Goal: Check status

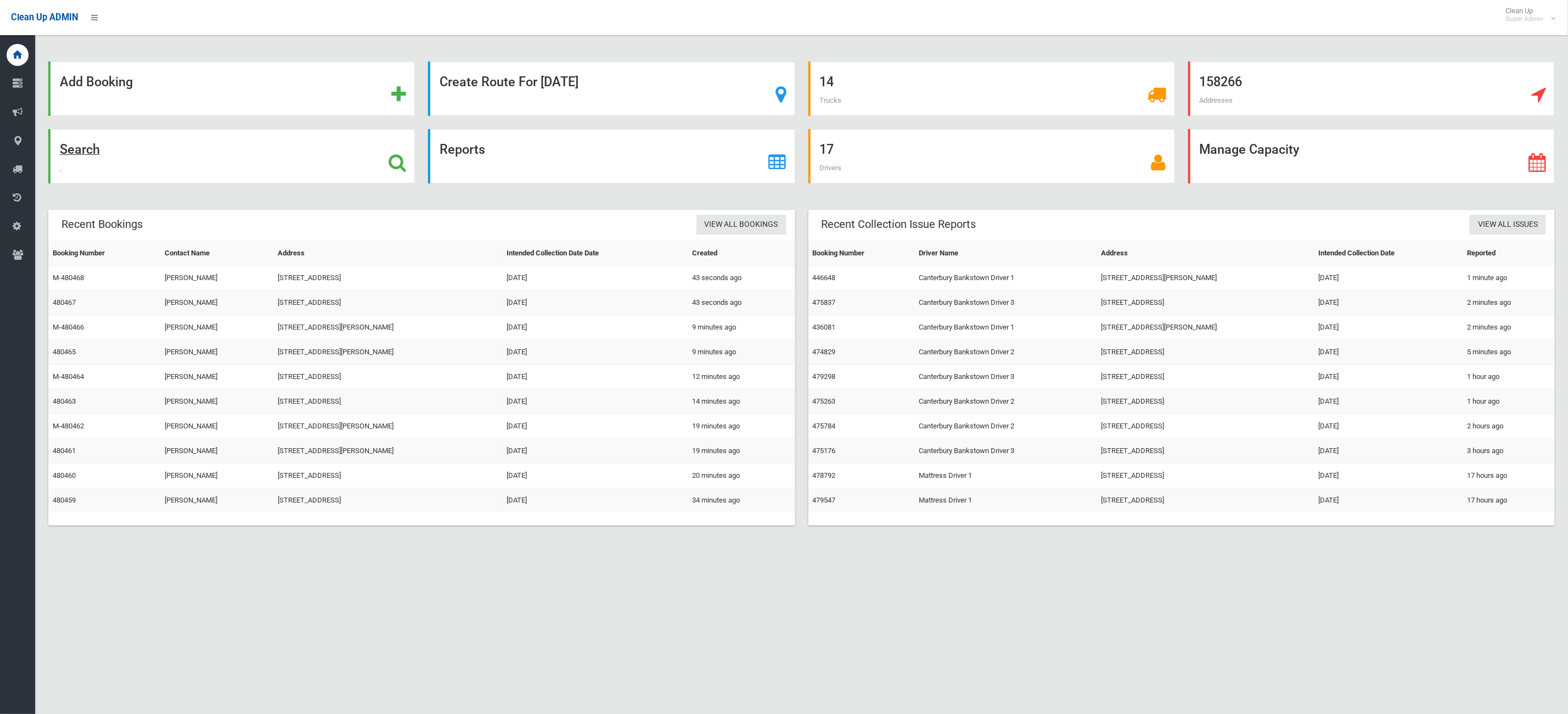
click at [221, 169] on div "Search" at bounding box center [232, 156] width 367 height 54
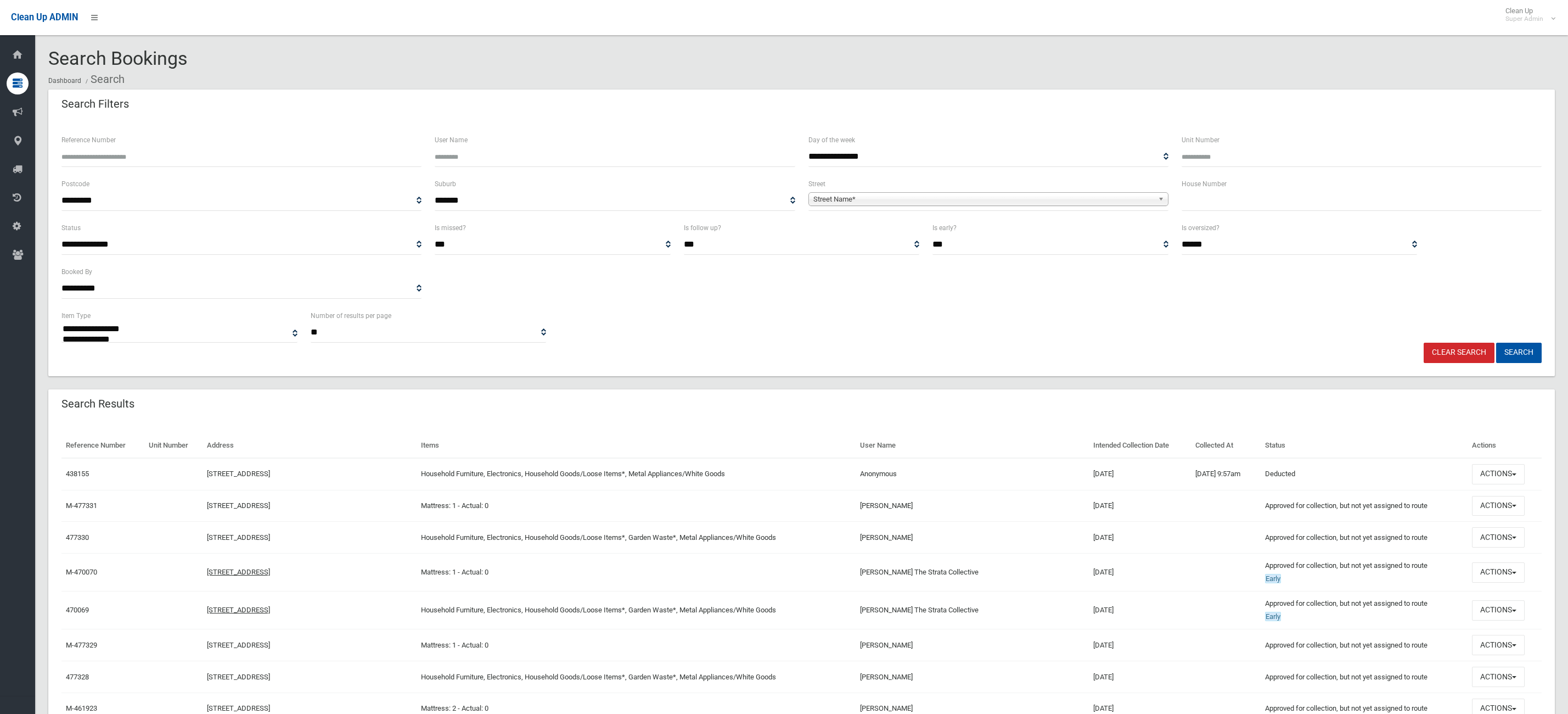
select select
click at [1225, 195] on input "text" at bounding box center [1361, 201] width 360 height 20
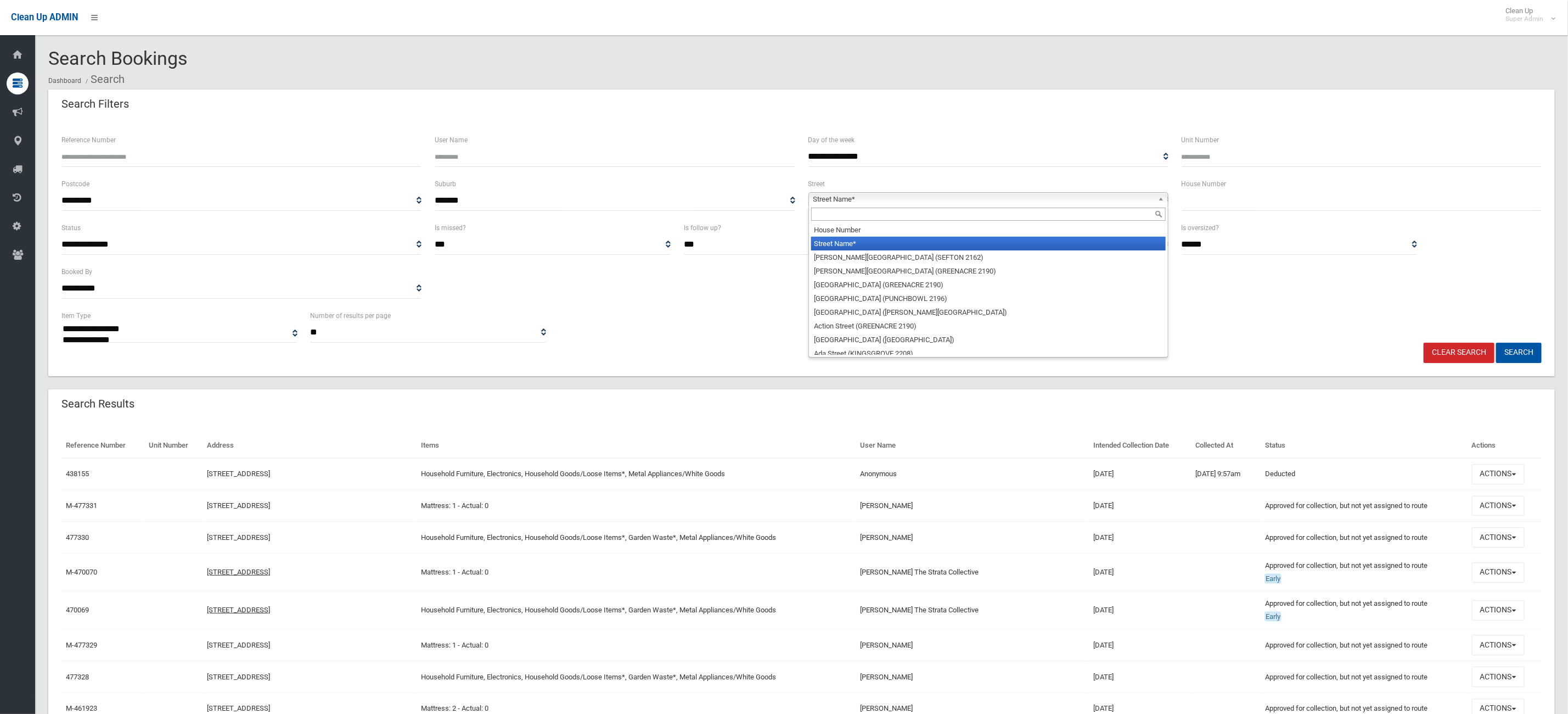
click at [926, 203] on span "Street Name*" at bounding box center [984, 199] width 341 height 13
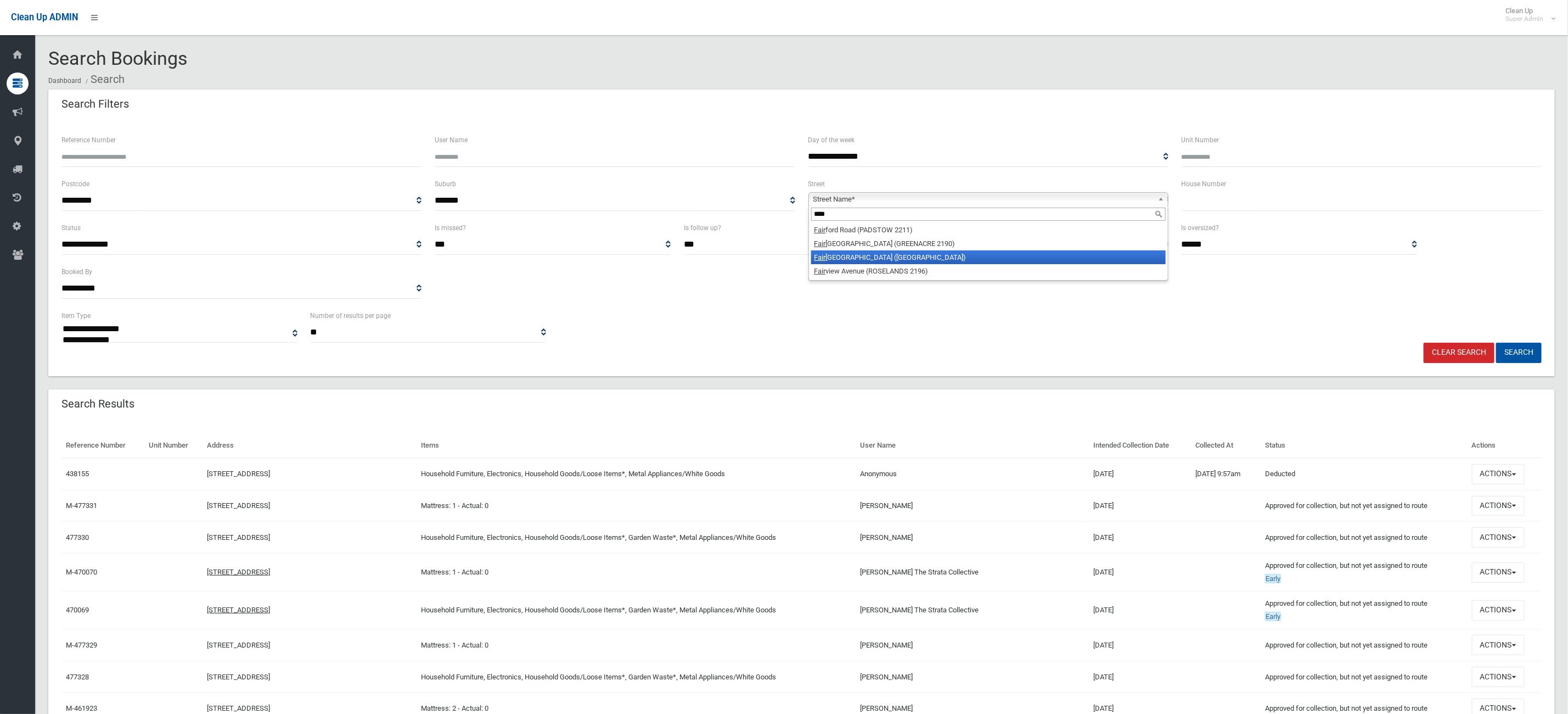
type input "****"
drag, startPoint x: 887, startPoint y: 254, endPoint x: 1381, endPoint y: 232, distance: 494.5
click at [893, 254] on li "[GEOGRAPHIC_DATA] ([GEOGRAPHIC_DATA])" at bounding box center [989, 257] width 355 height 14
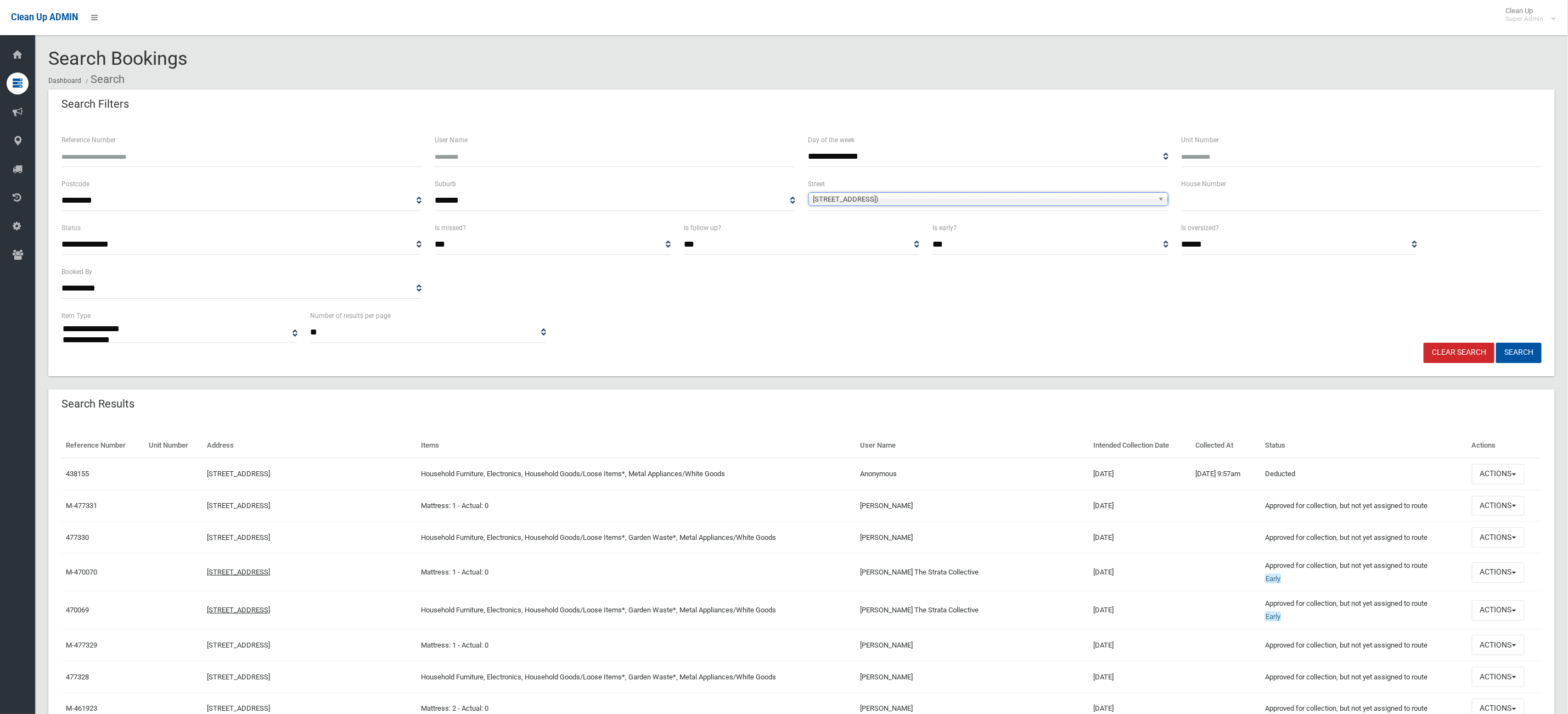
click at [1313, 210] on input "text" at bounding box center [1361, 201] width 360 height 20
type input "*"
type input "**"
click at [1497, 342] on button "Search" at bounding box center [1519, 352] width 46 height 20
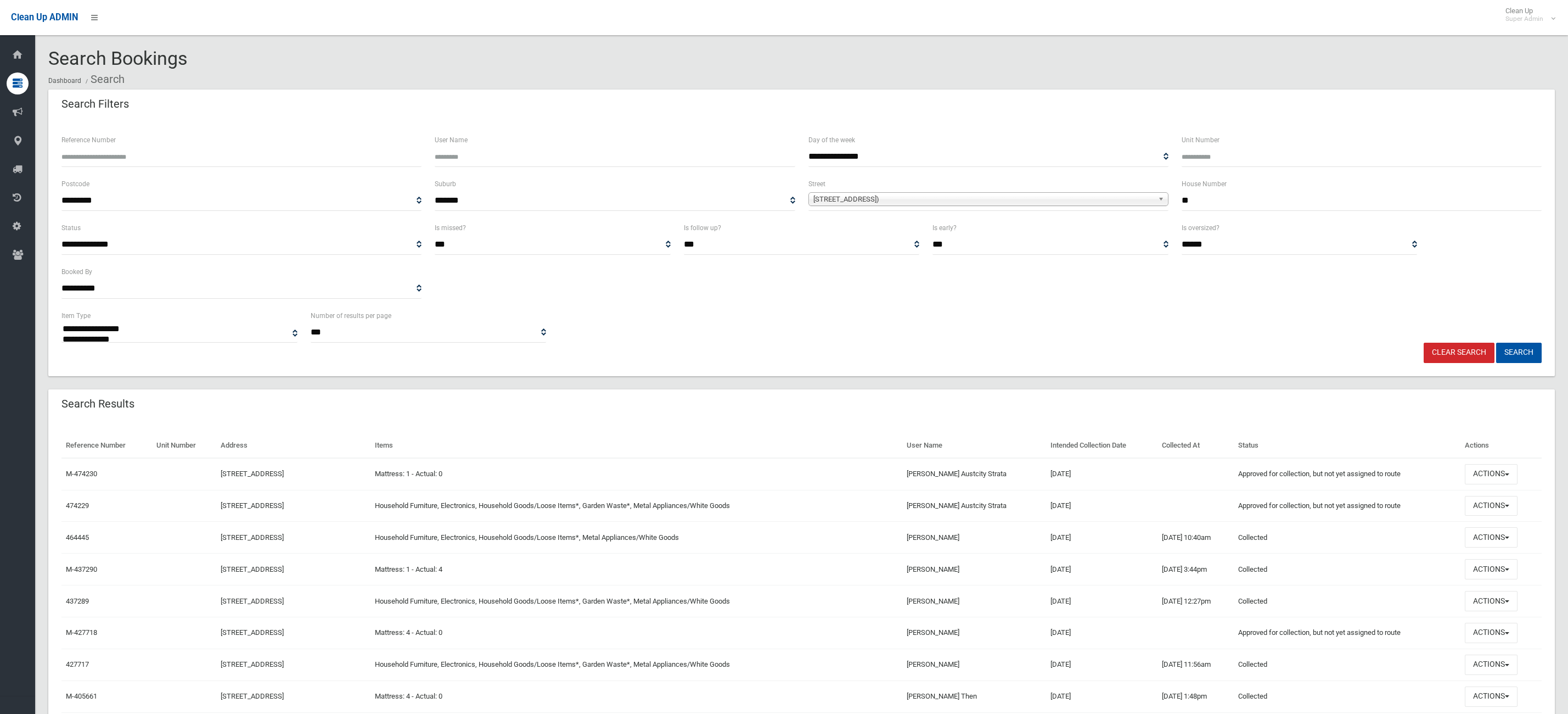
select select
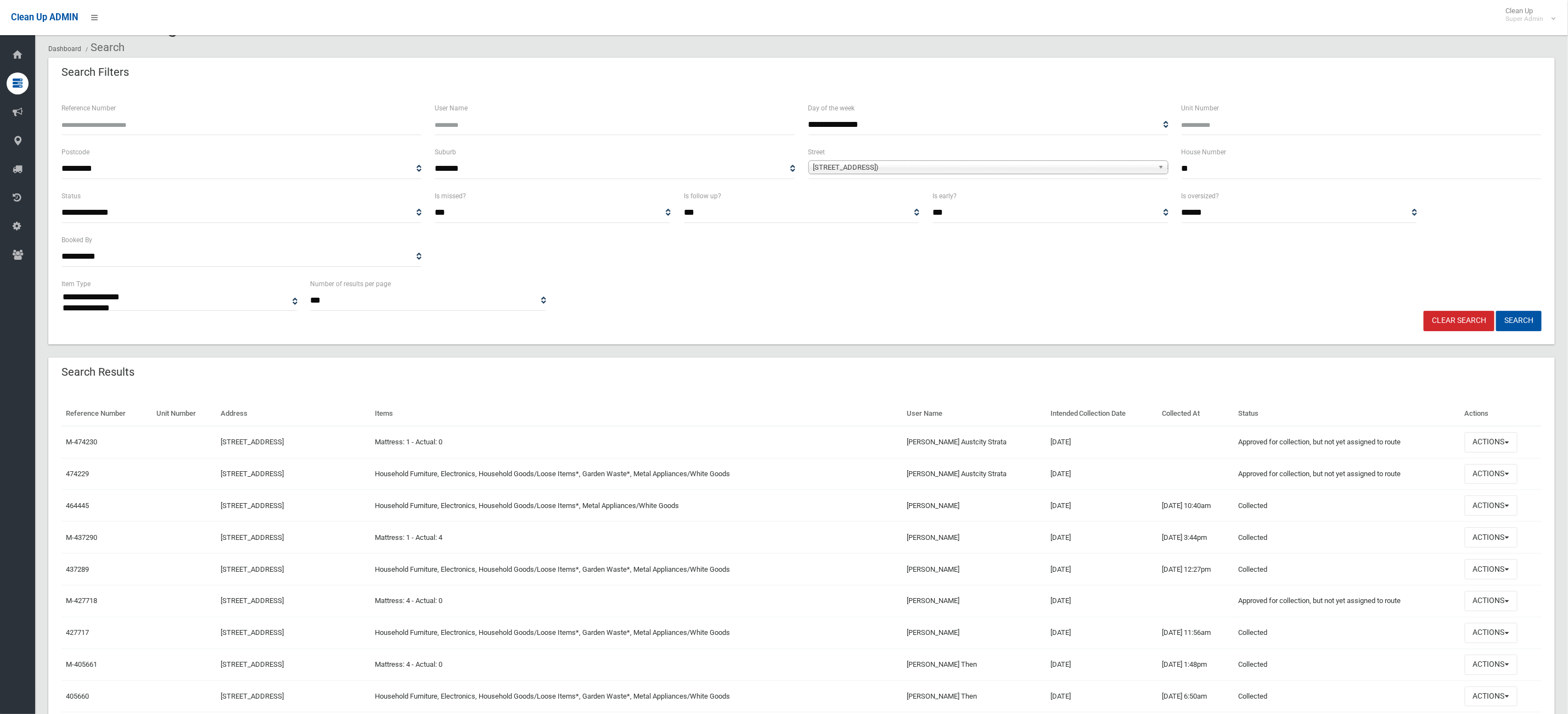
scroll to position [82, 0]
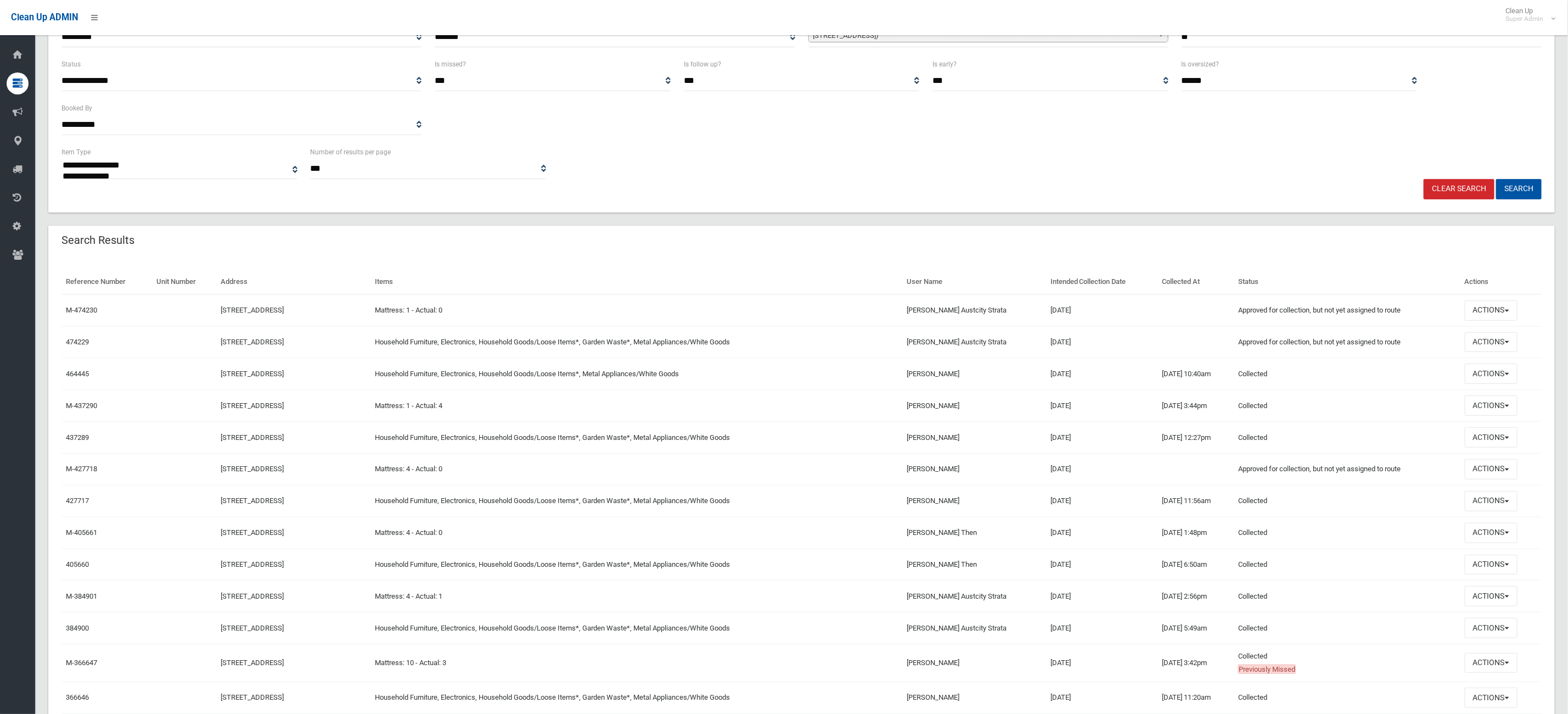
scroll to position [165, 0]
drag, startPoint x: 1003, startPoint y: 337, endPoint x: 293, endPoint y: 358, distance: 710.3
drag, startPoint x: 317, startPoint y: 348, endPoint x: 304, endPoint y: 351, distance: 13.3
click at [314, 349] on td "47 Fairmount Street, LAKEMBA NSW 2195" at bounding box center [293, 341] width 154 height 32
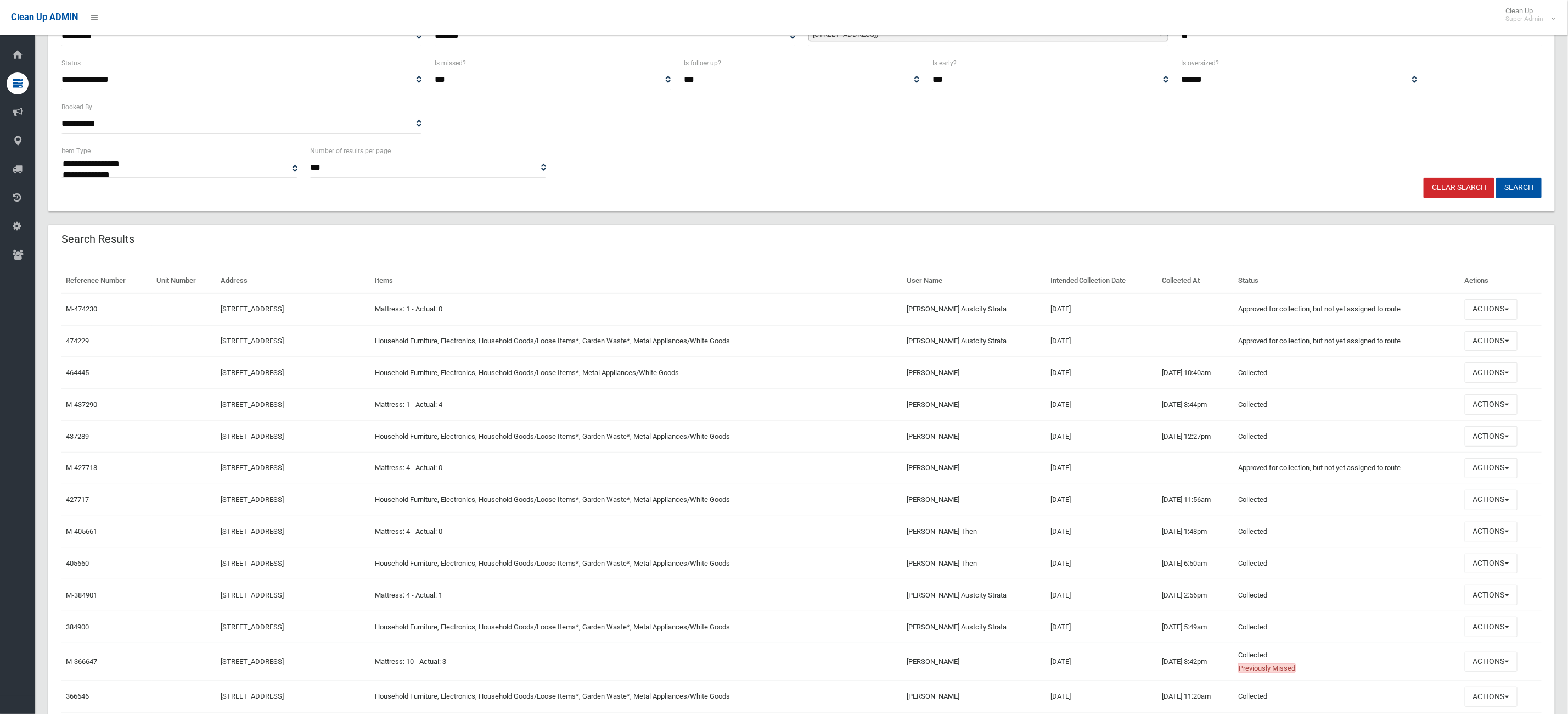
drag, startPoint x: 1096, startPoint y: 345, endPoint x: 993, endPoint y: 348, distance: 103.0
click at [993, 348] on tr "474229 47 Fairmount Street, LAKEMBA NSW 2195 Household Furniture, Electronics, …" at bounding box center [801, 341] width 1481 height 32
click at [1151, 335] on td "27/08/2025" at bounding box center [1102, 341] width 112 height 32
drag, startPoint x: 1156, startPoint y: 342, endPoint x: 752, endPoint y: 386, distance: 406.4
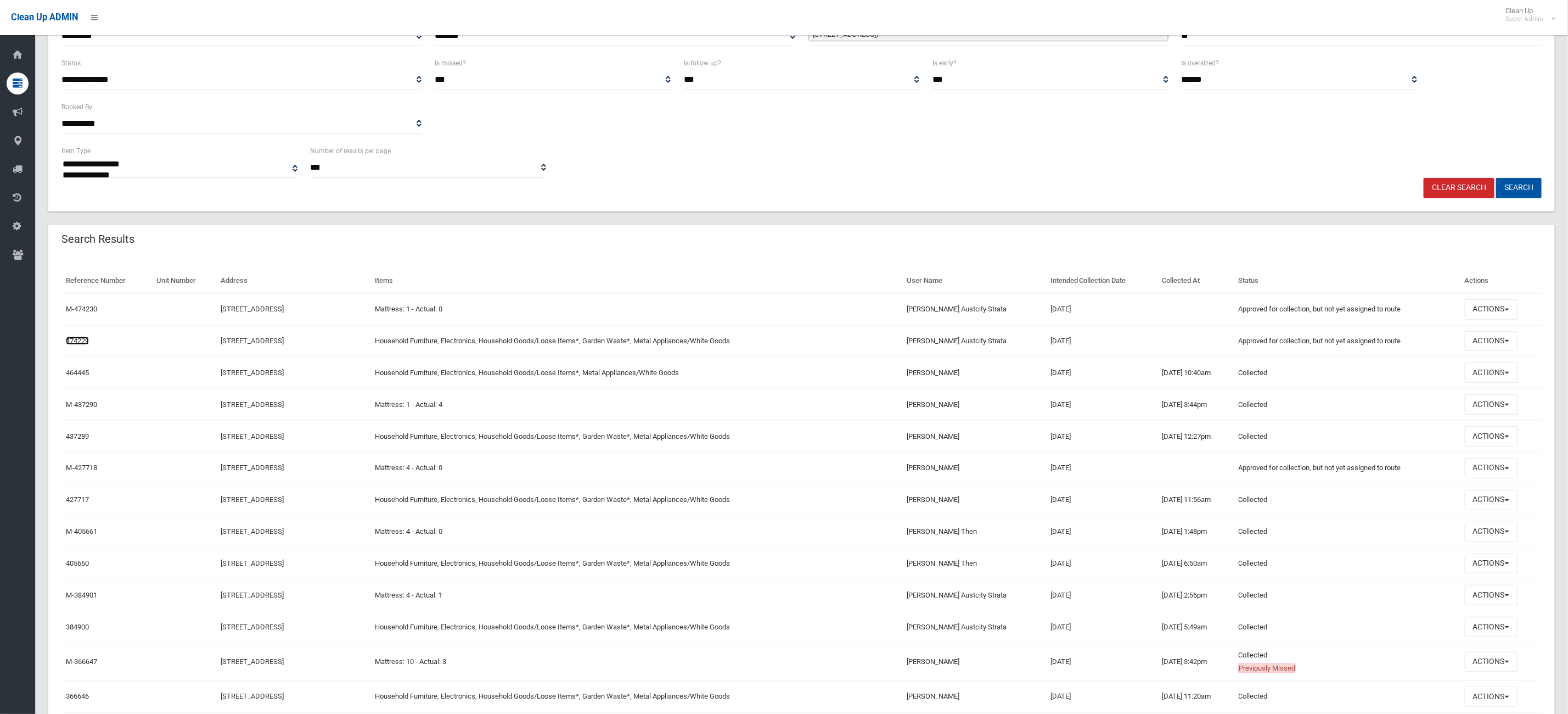
click at [87, 343] on link "474229" at bounding box center [77, 341] width 23 height 9
